Goal: Check status: Check status

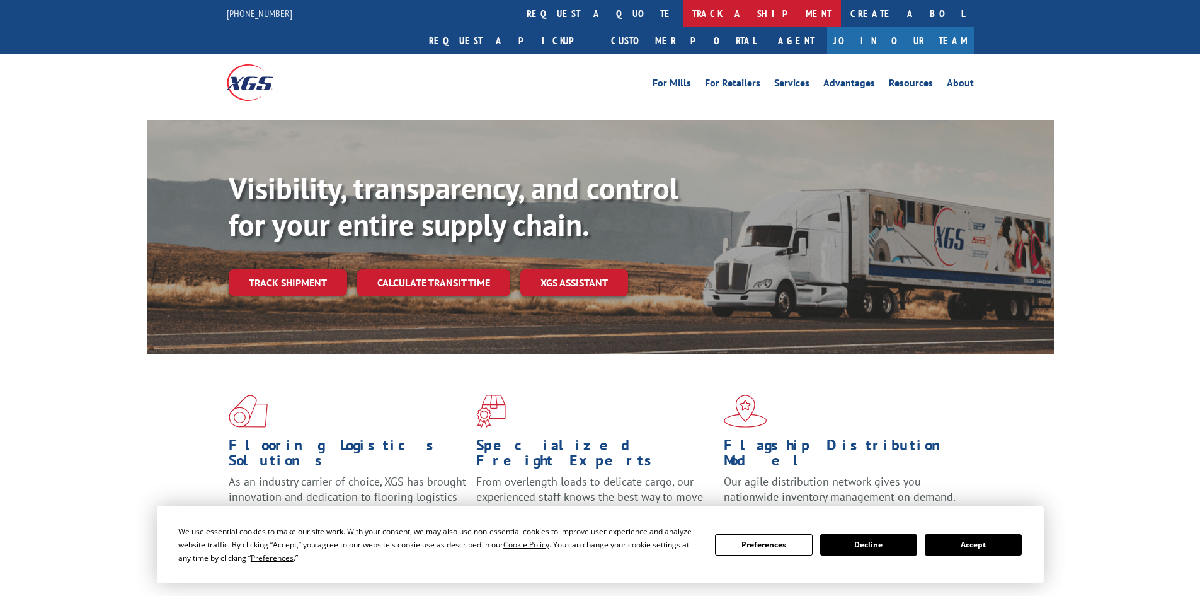
click at [683, 11] on link "track a shipment" at bounding box center [762, 13] width 158 height 27
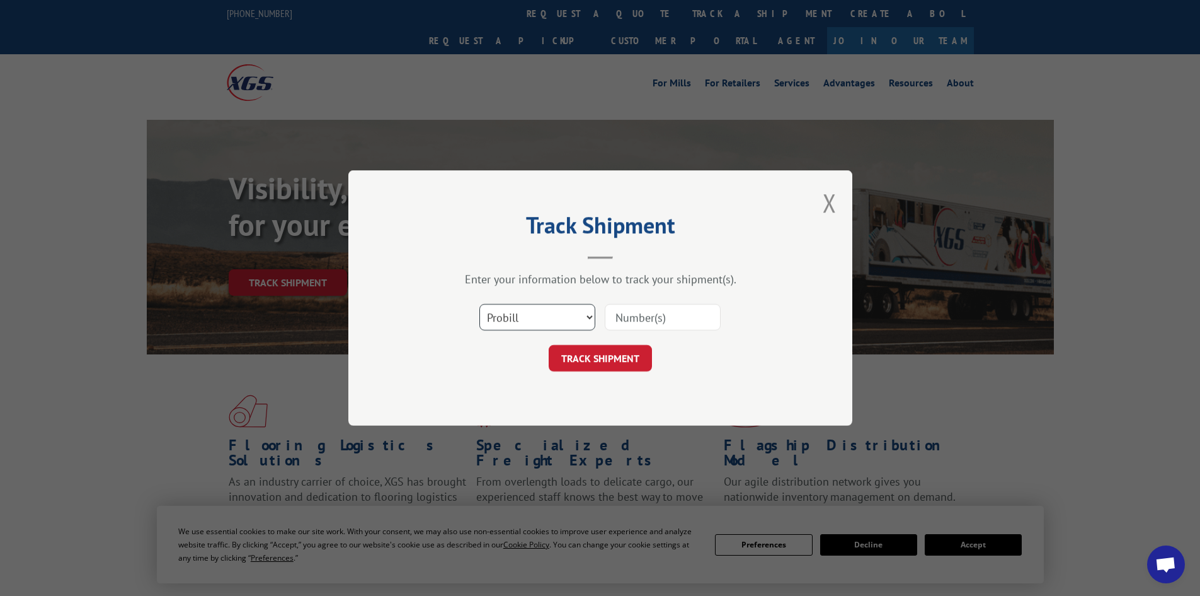
click at [531, 316] on select "Select category... Probill BOL PO" at bounding box center [538, 317] width 116 height 26
select select "bol"
click at [480, 304] on select "Select category... Probill BOL PO" at bounding box center [538, 317] width 116 height 26
click at [636, 319] on input at bounding box center [663, 317] width 116 height 26
paste input "5576960"
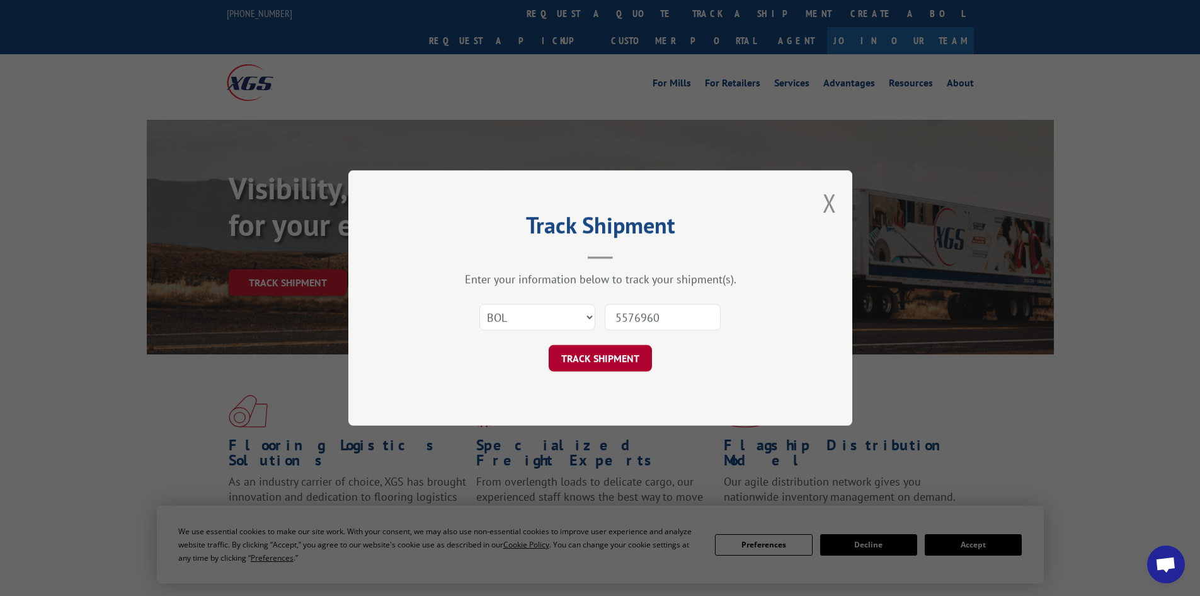
type input "5576960"
click at [613, 349] on button "TRACK SHIPMENT" at bounding box center [600, 358] width 103 height 26
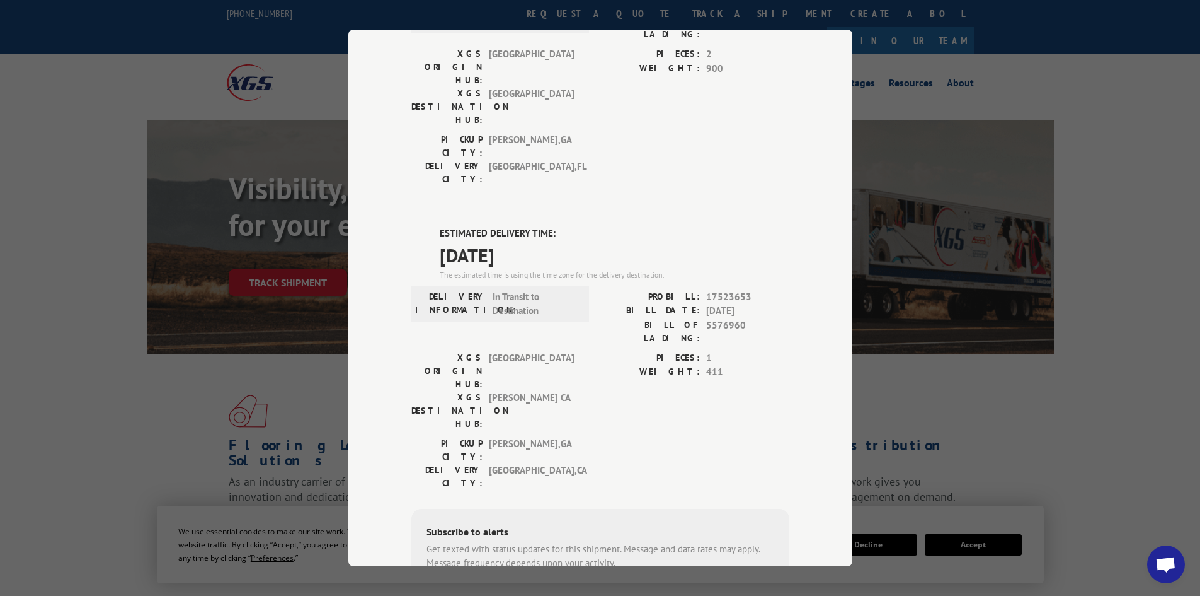
scroll to position [189, 0]
